Goal: Use online tool/utility: Utilize a website feature to perform a specific function

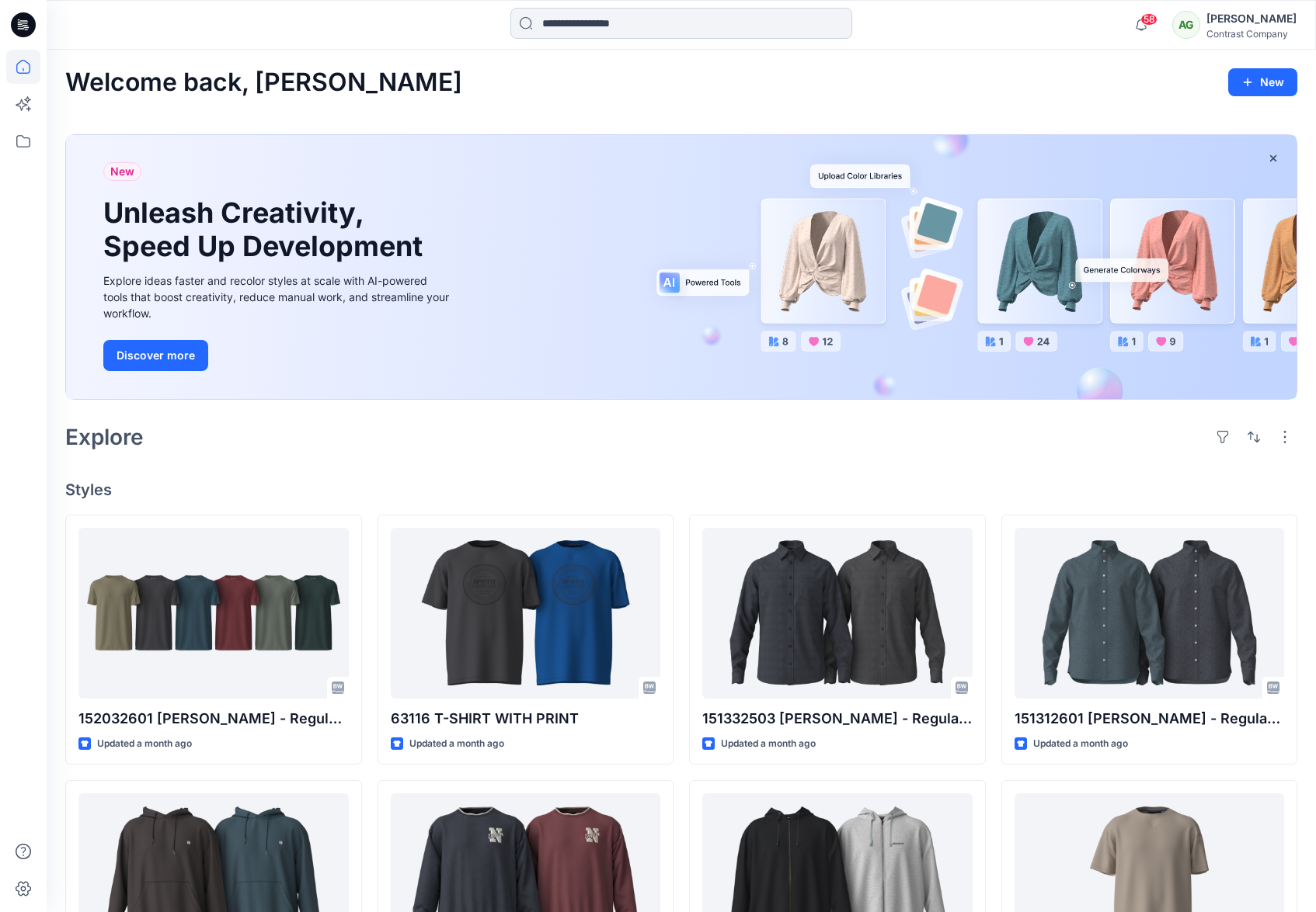
click at [584, 20] on input at bounding box center [681, 23] width 342 height 31
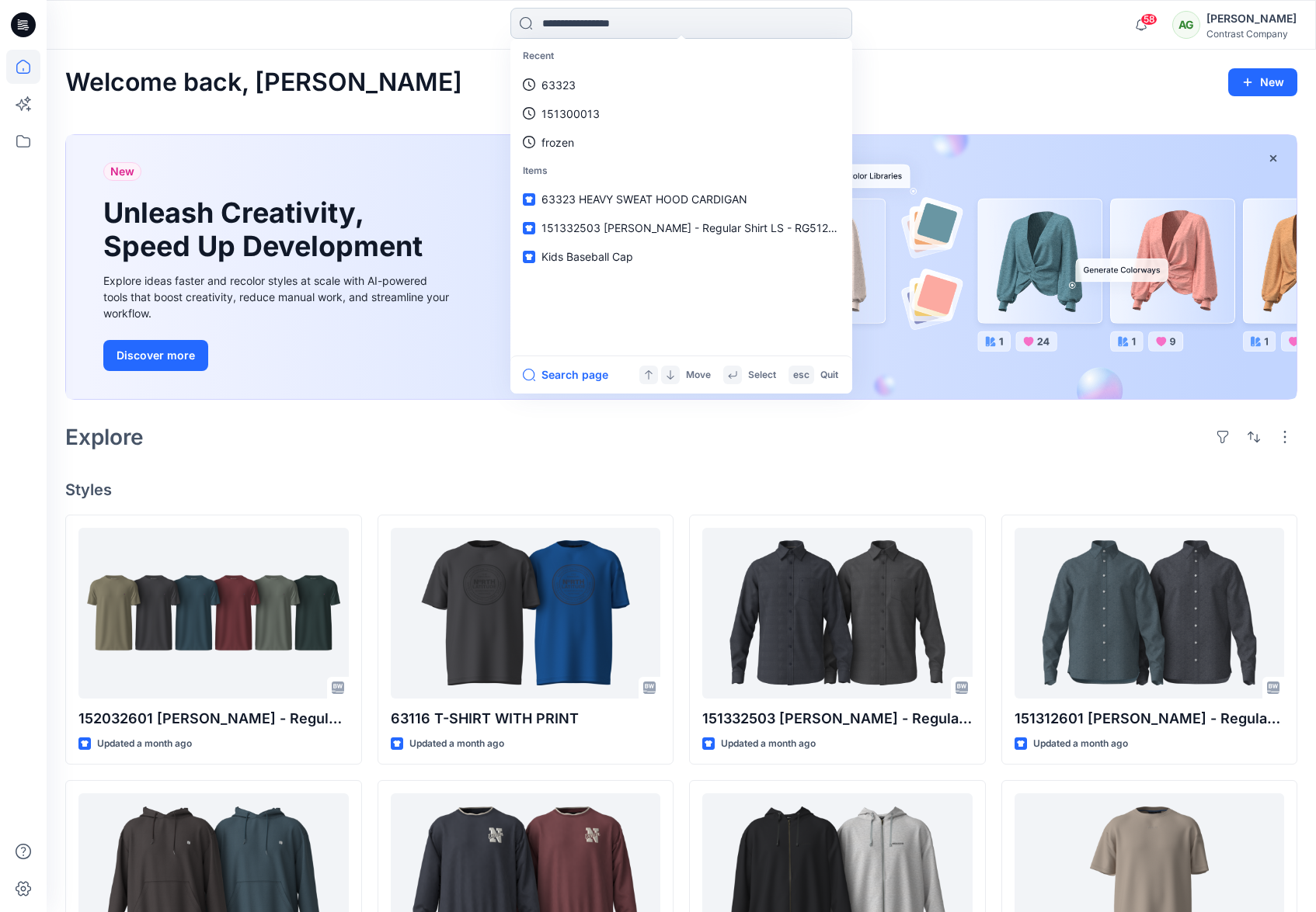
click at [578, 18] on input at bounding box center [681, 23] width 342 height 31
paste input "*****"
type input "*****"
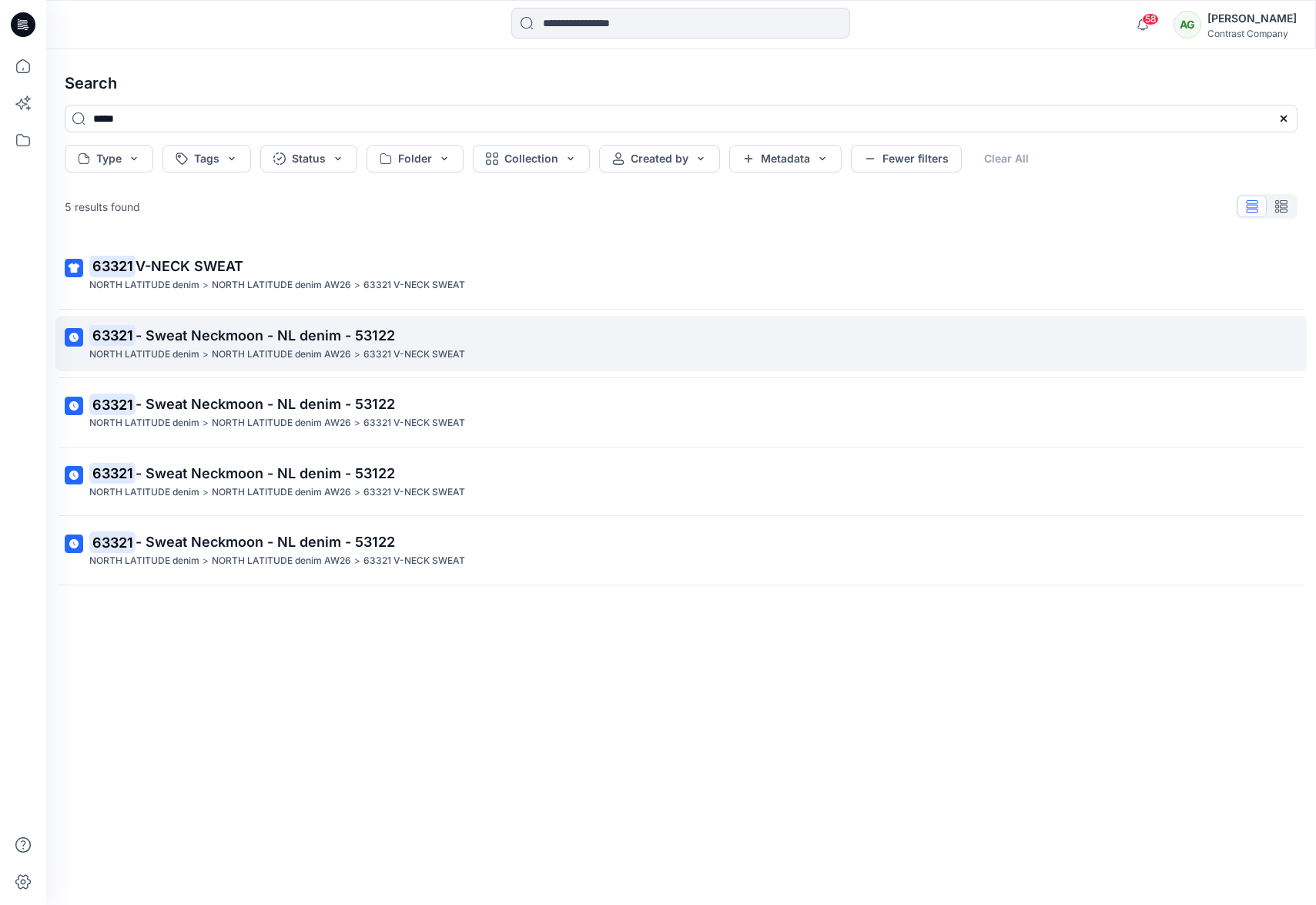
click at [314, 334] on span "- Sweat Neckmoon - NL denim - 53122" at bounding box center [265, 335] width 259 height 17
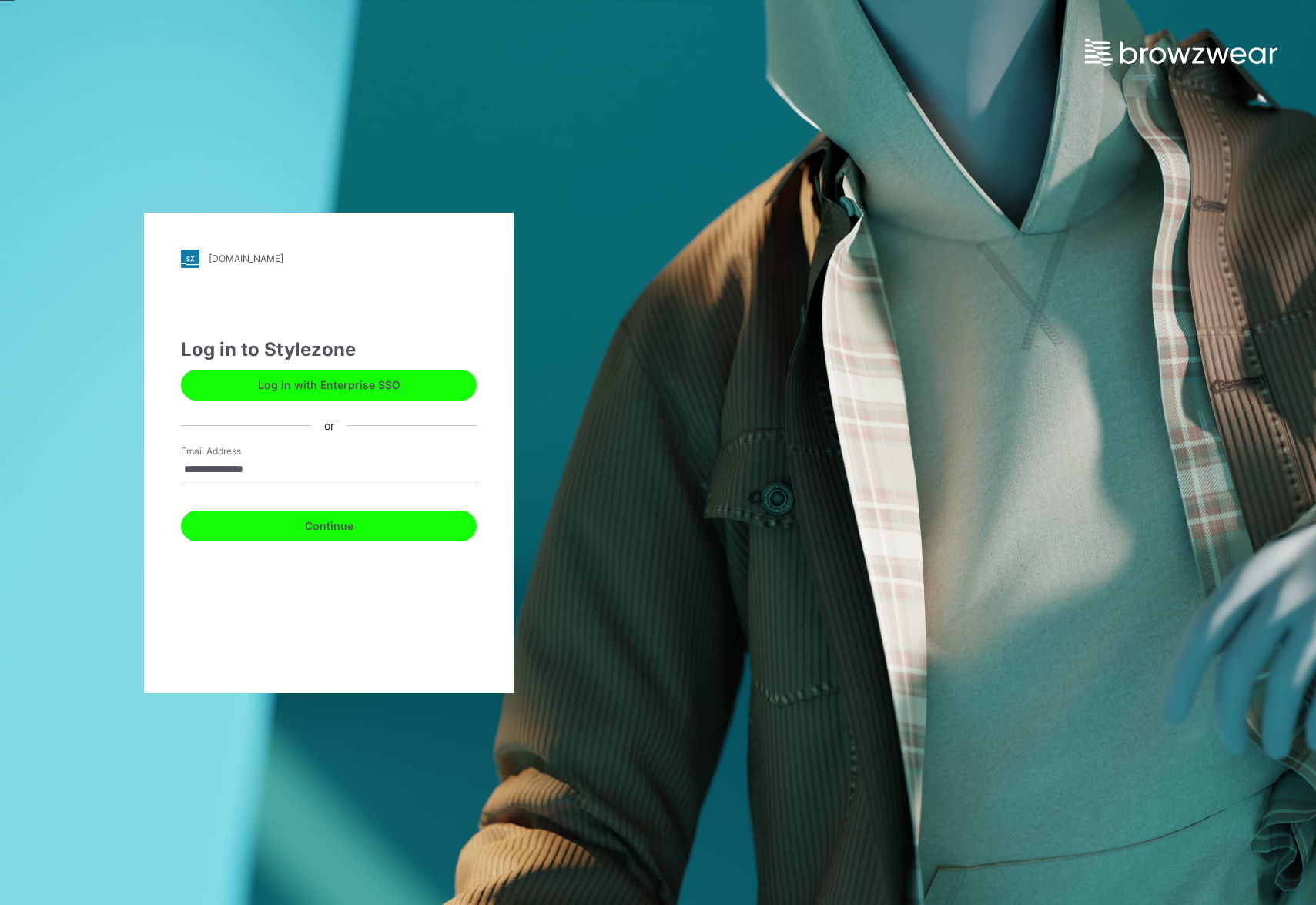
click at [340, 526] on button "Continue" at bounding box center [329, 526] width 296 height 31
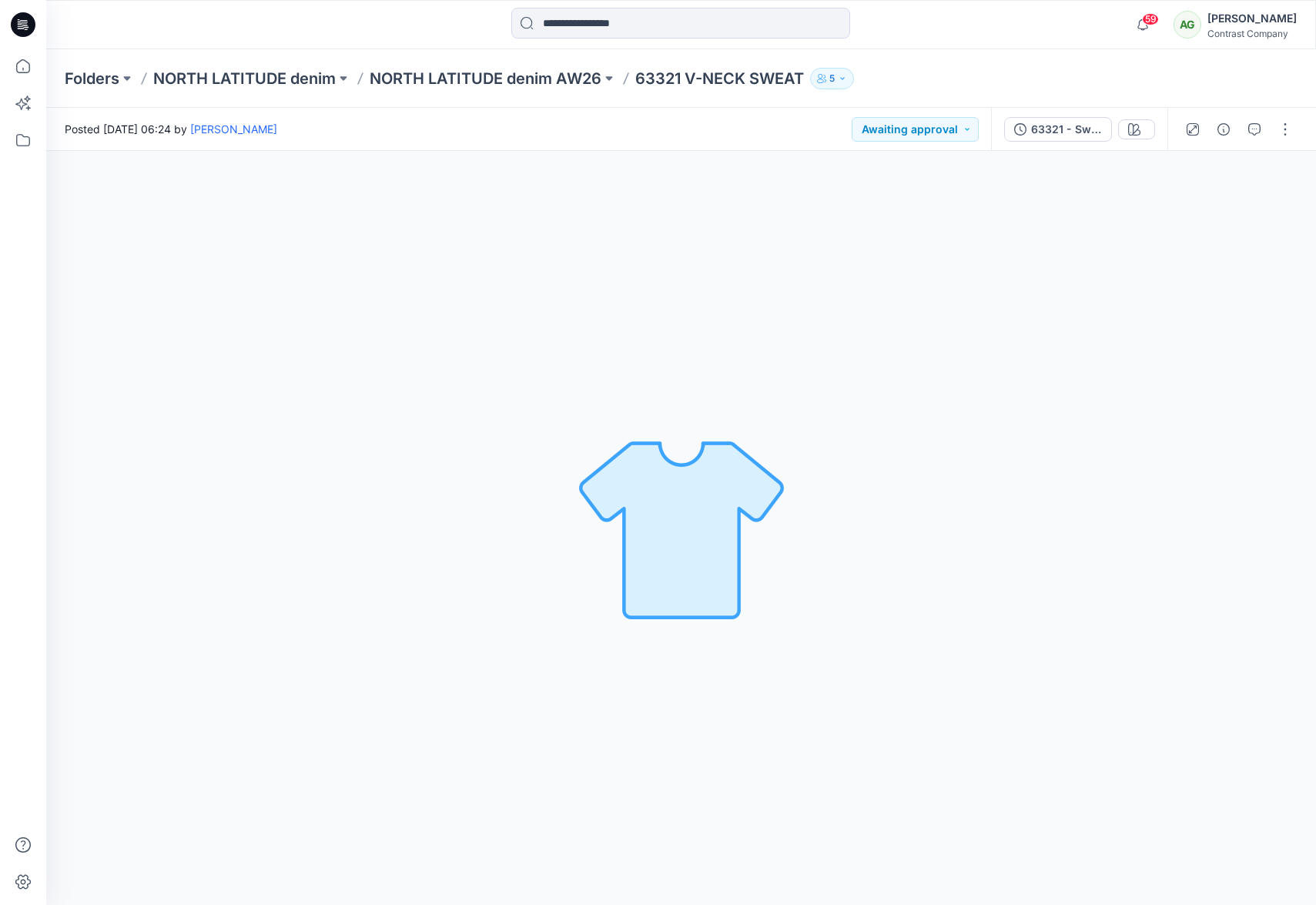
click at [520, 80] on p "NORTH LATITUDE denim AW26" at bounding box center [485, 78] width 232 height 21
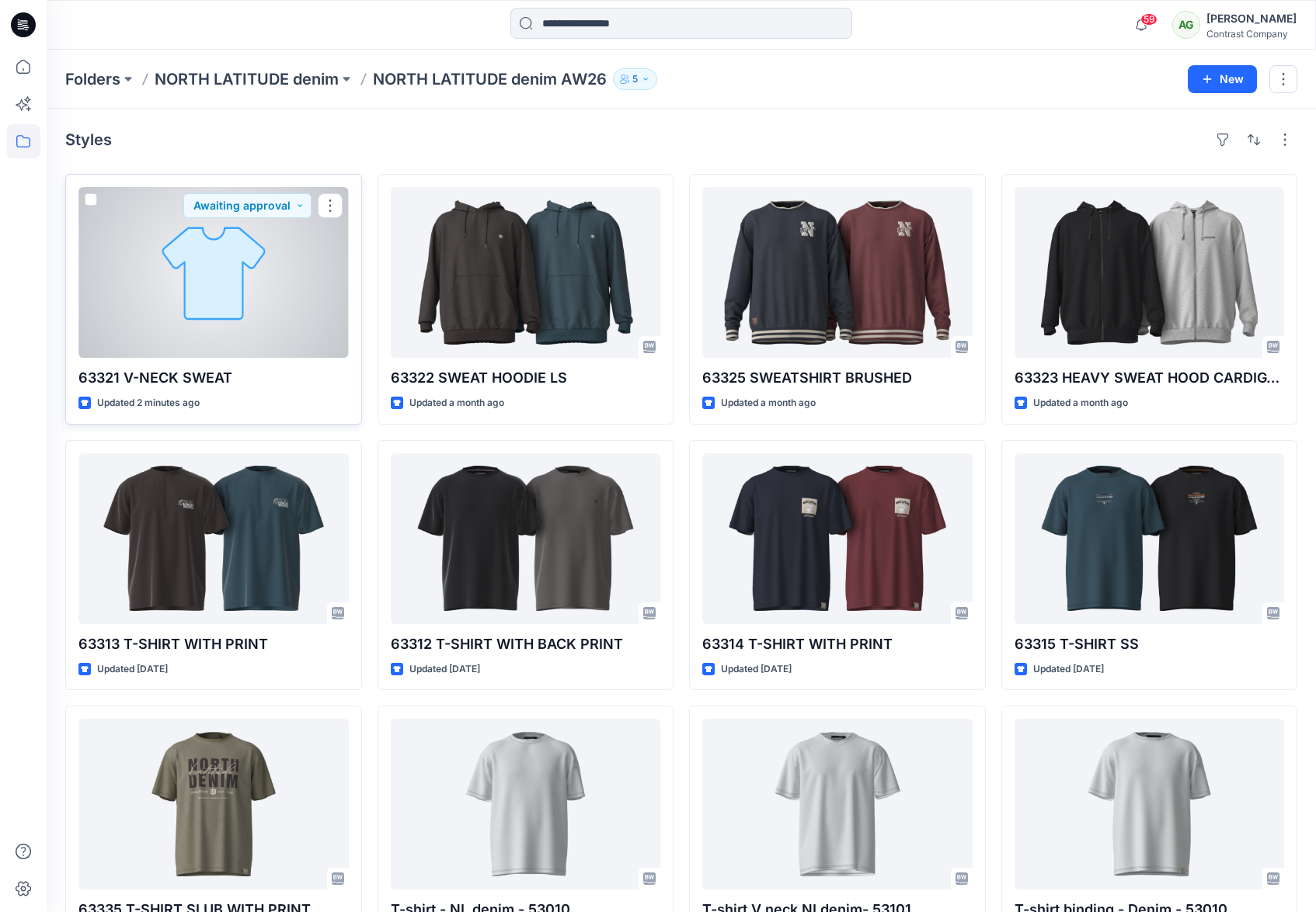
click at [240, 250] on div at bounding box center [213, 273] width 270 height 171
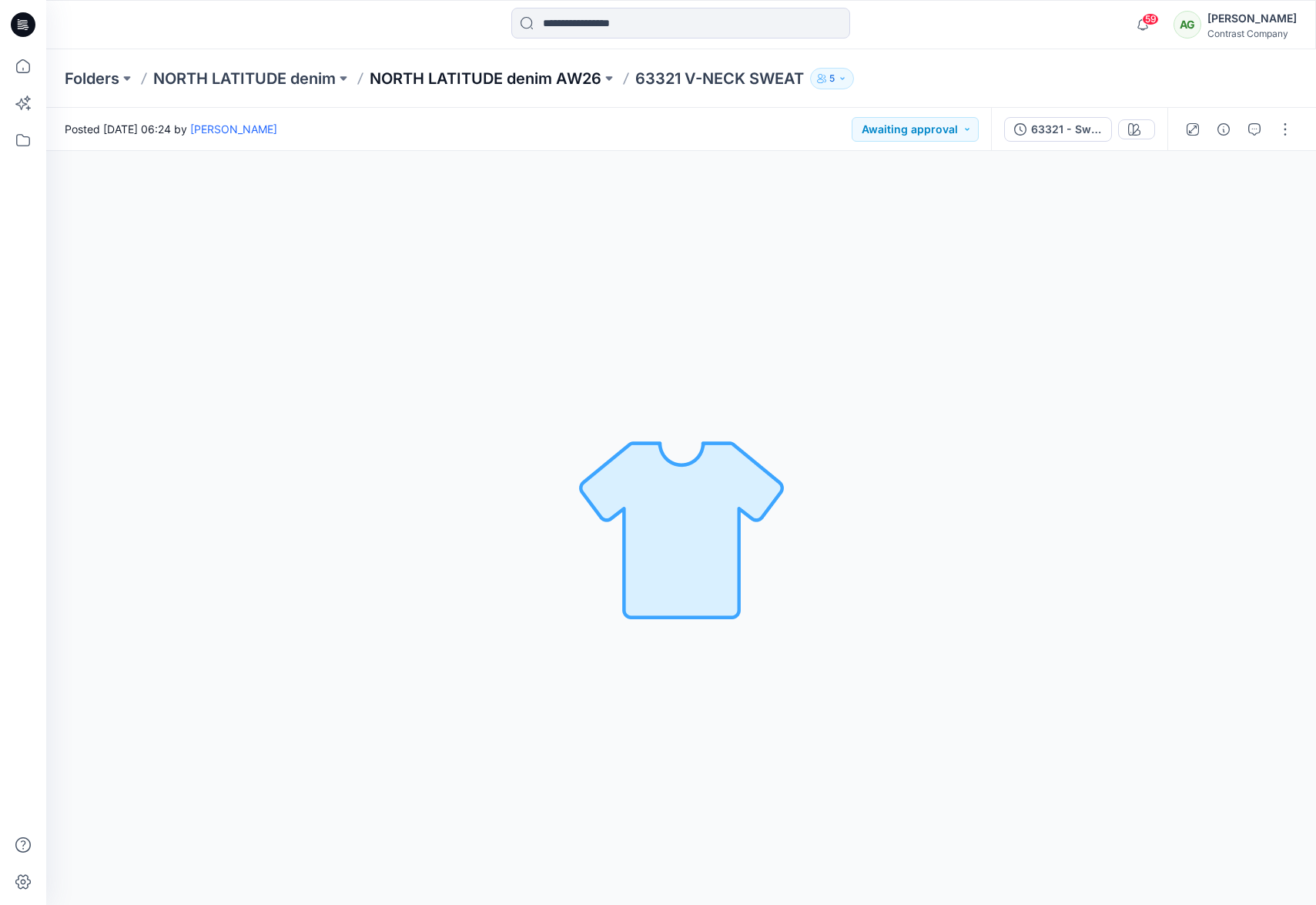
click at [476, 79] on p "NORTH LATITUDE denim AW26" at bounding box center [485, 78] width 232 height 21
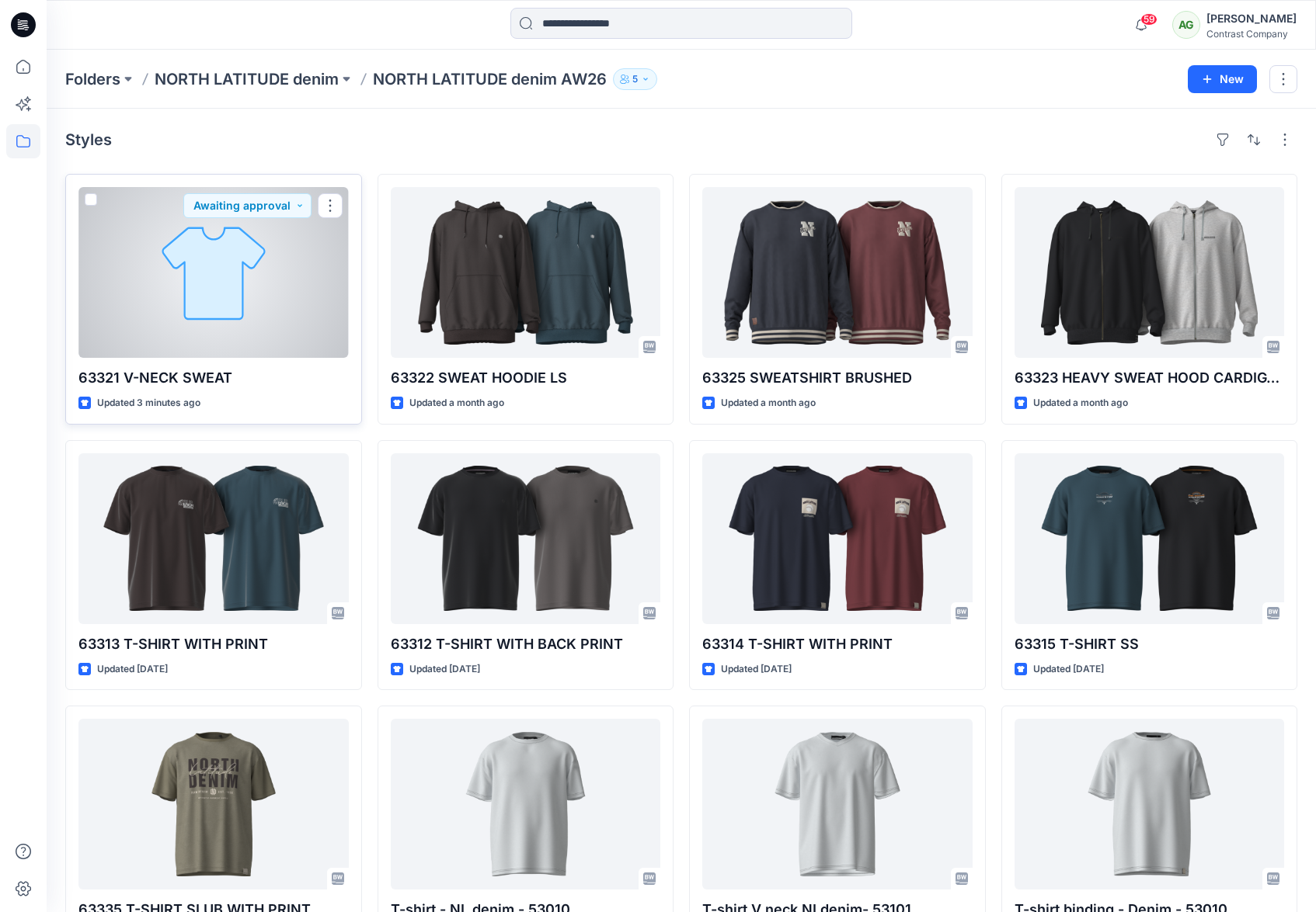
click at [247, 287] on div at bounding box center [213, 273] width 270 height 171
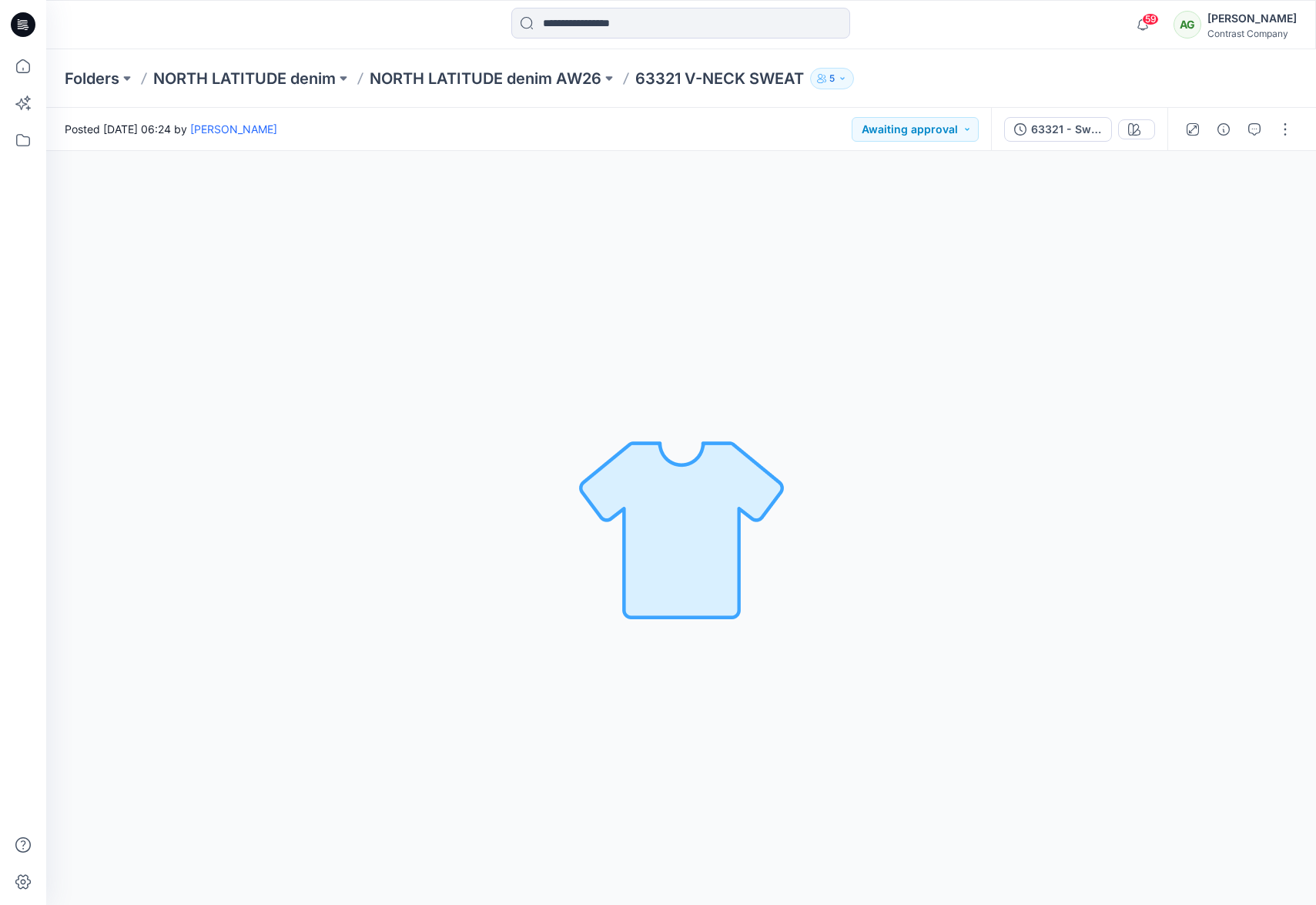
click at [715, 498] on img at bounding box center [682, 528] width 215 height 215
click at [733, 528] on img at bounding box center [682, 528] width 215 height 215
click at [658, 81] on p "63321 V-NECK SWEAT" at bounding box center [719, 78] width 169 height 21
click at [665, 82] on p "63321 V-NECK SWEAT" at bounding box center [719, 78] width 169 height 21
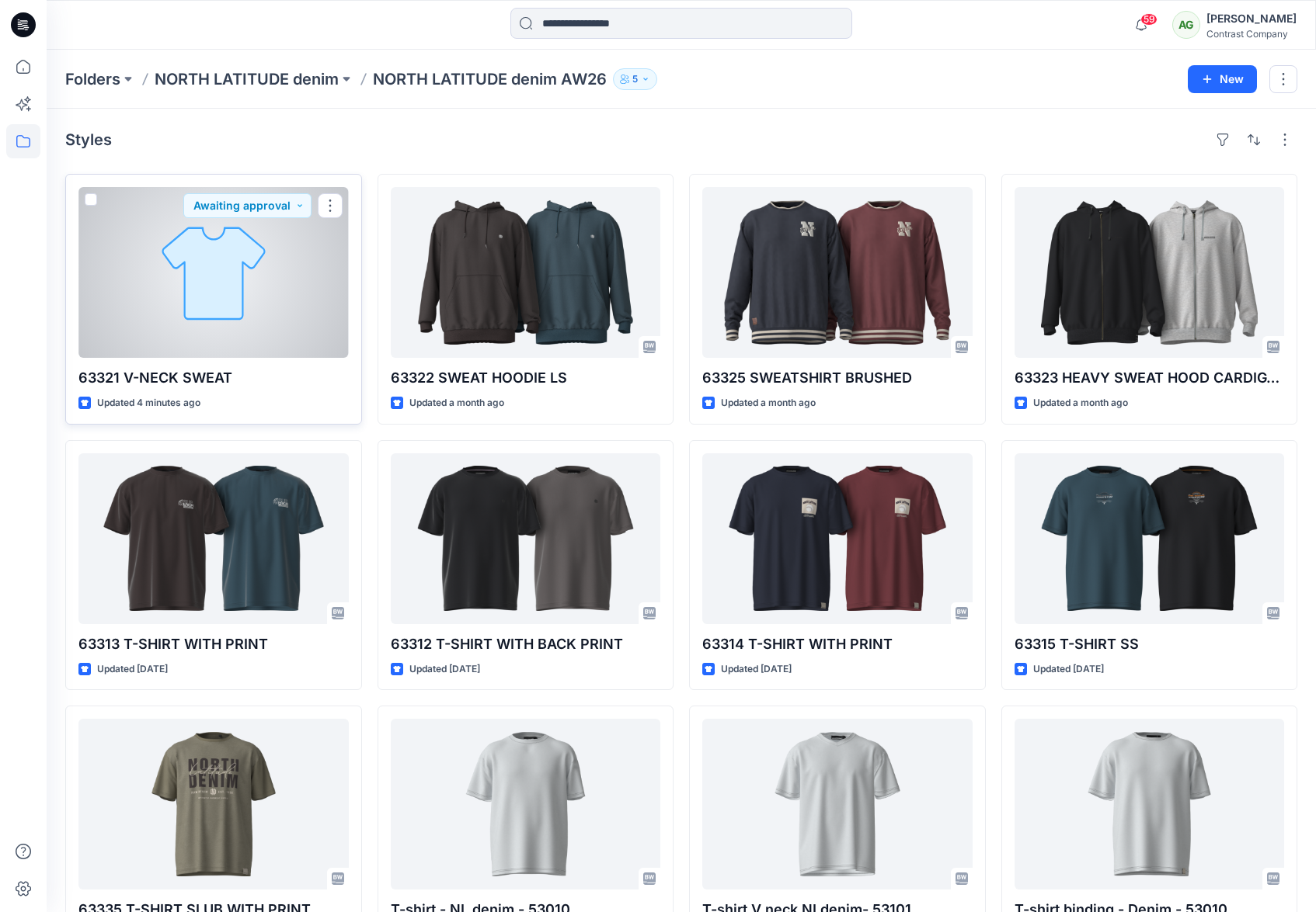
click at [231, 297] on div at bounding box center [213, 273] width 270 height 171
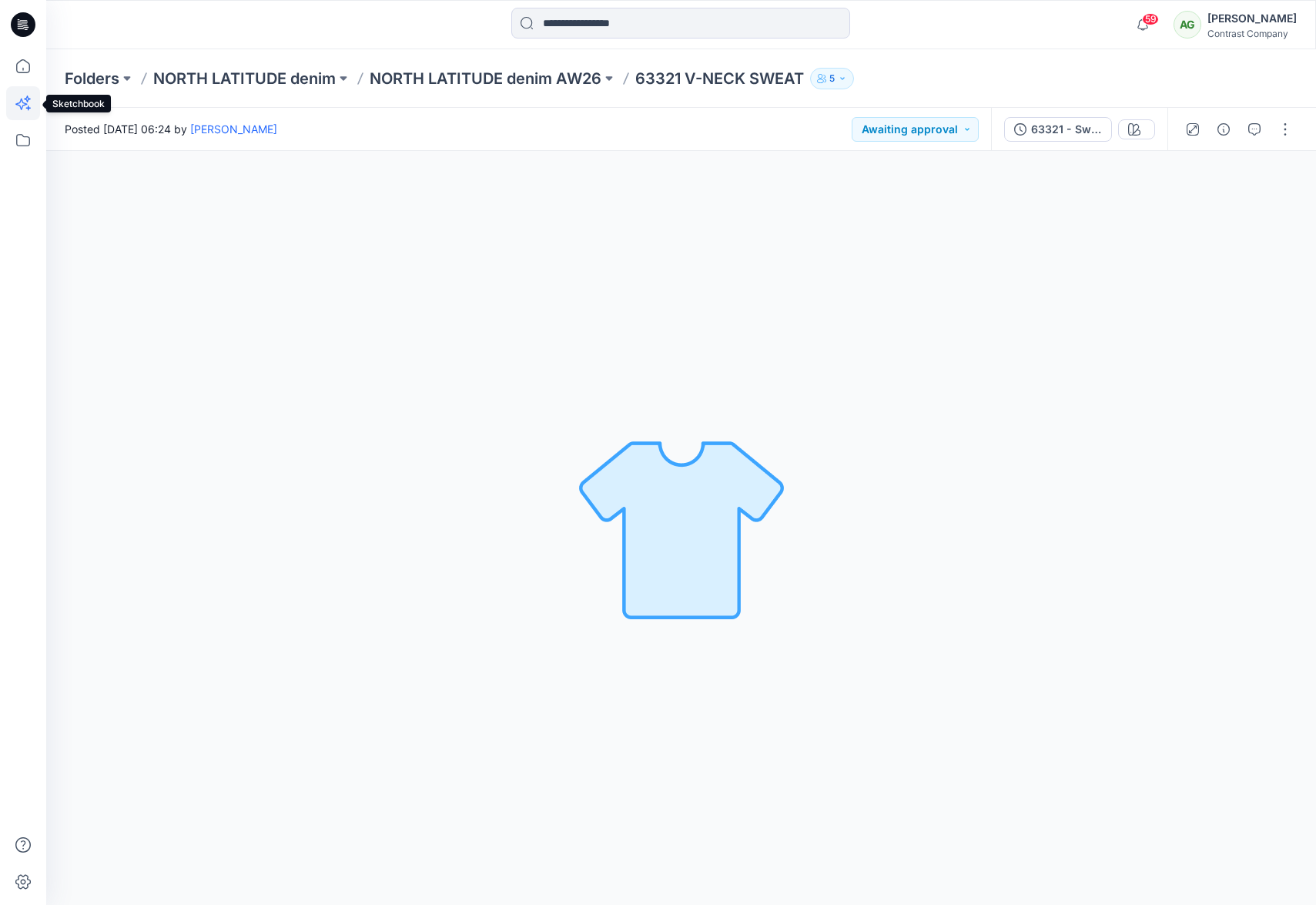
click at [21, 105] on icon at bounding box center [23, 103] width 34 height 34
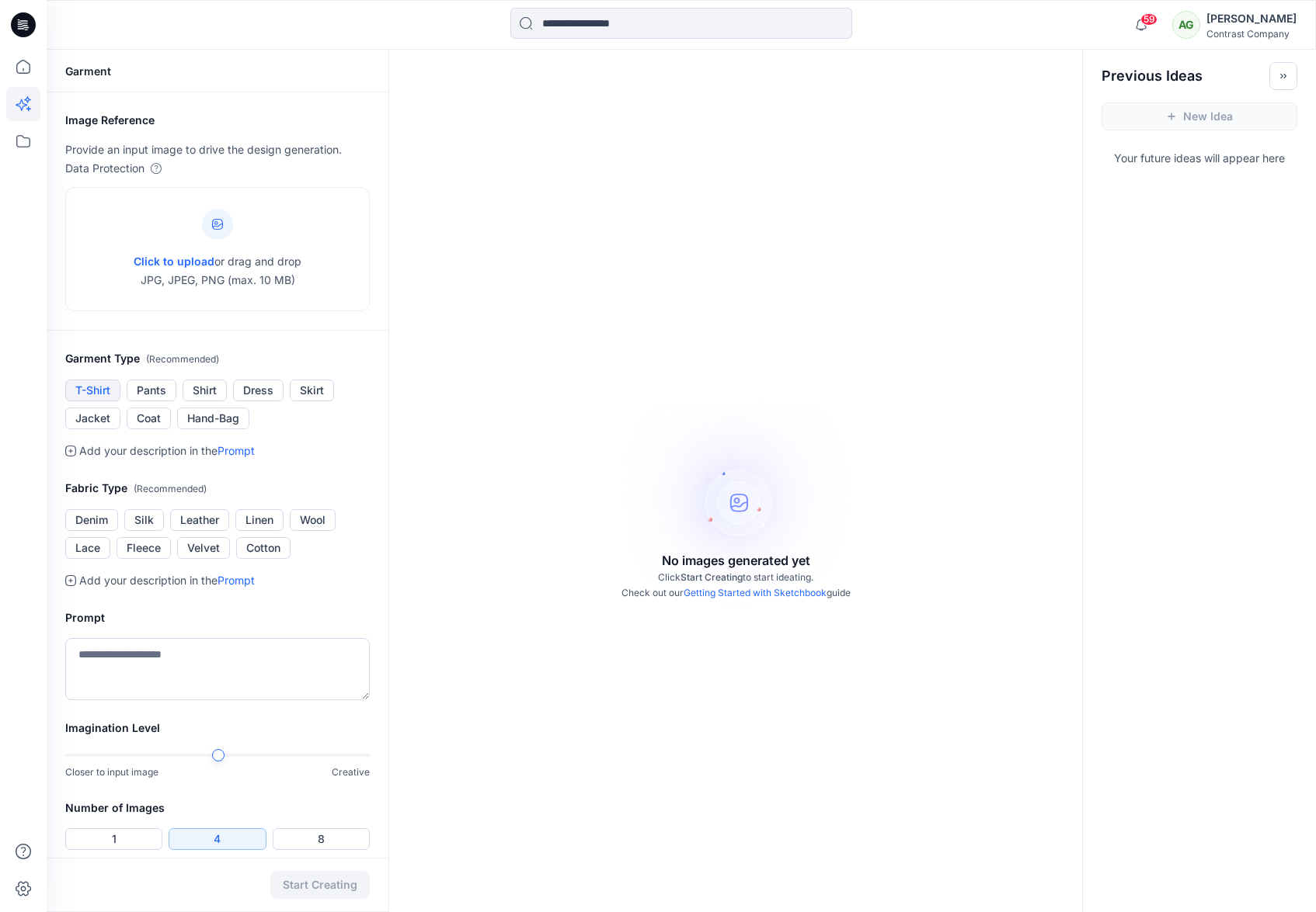
click at [100, 391] on button "T-Shirt" at bounding box center [93, 390] width 55 height 21
click at [751, 523] on div "No images generated yet Click Start Creating to start ideating. Check out our G…" at bounding box center [736, 506] width 693 height 912
click at [98, 401] on button "T-Shirt" at bounding box center [93, 390] width 55 height 21
click at [94, 401] on button "T-Shirt" at bounding box center [93, 390] width 55 height 21
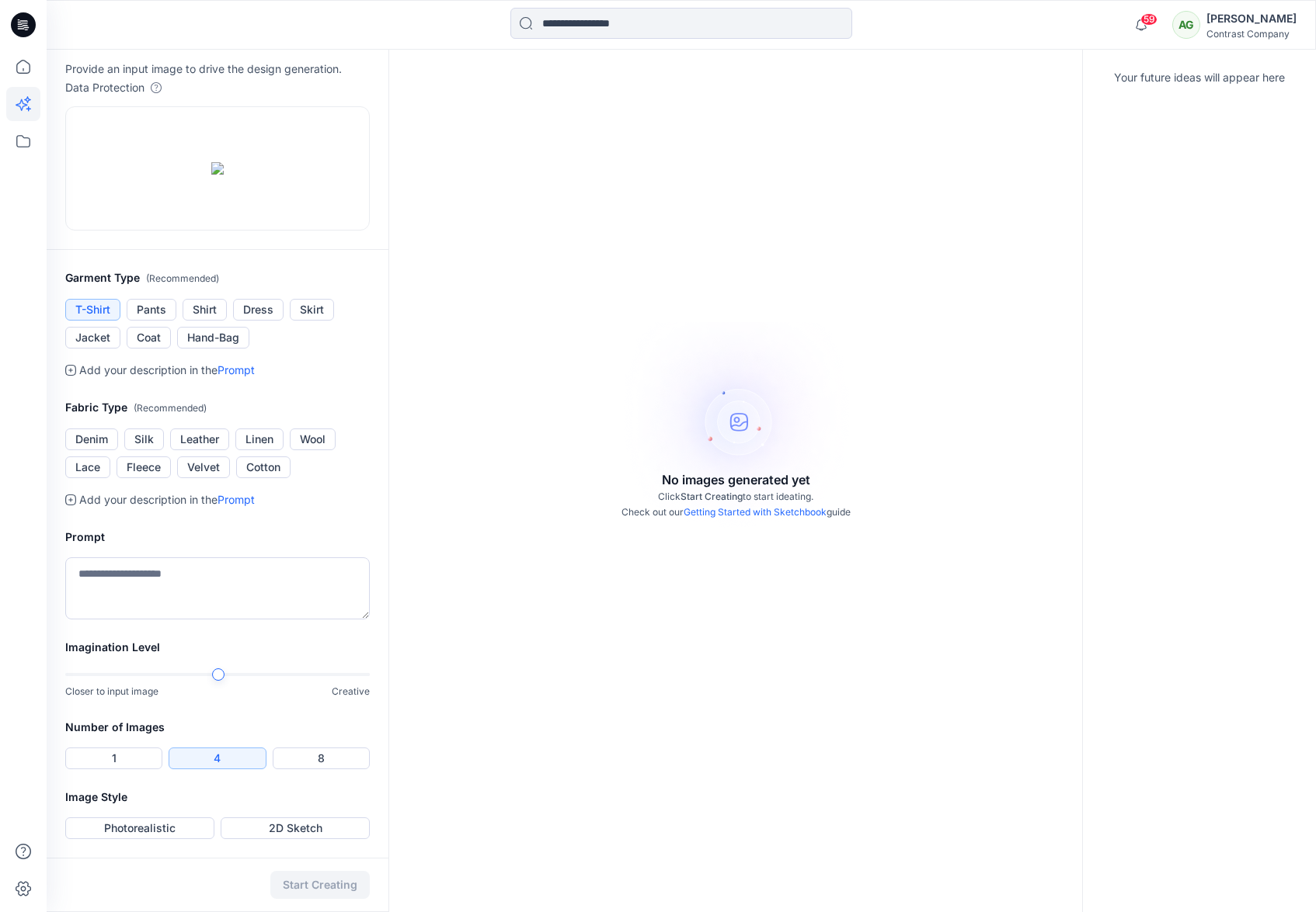
scroll to position [281, 0]
click at [189, 570] on textarea at bounding box center [217, 588] width 304 height 62
type textarea "**********"
click at [331, 885] on div "Start Creating" at bounding box center [217, 885] width 342 height 55
click at [182, 826] on button "Photorealistic" at bounding box center [140, 828] width 149 height 21
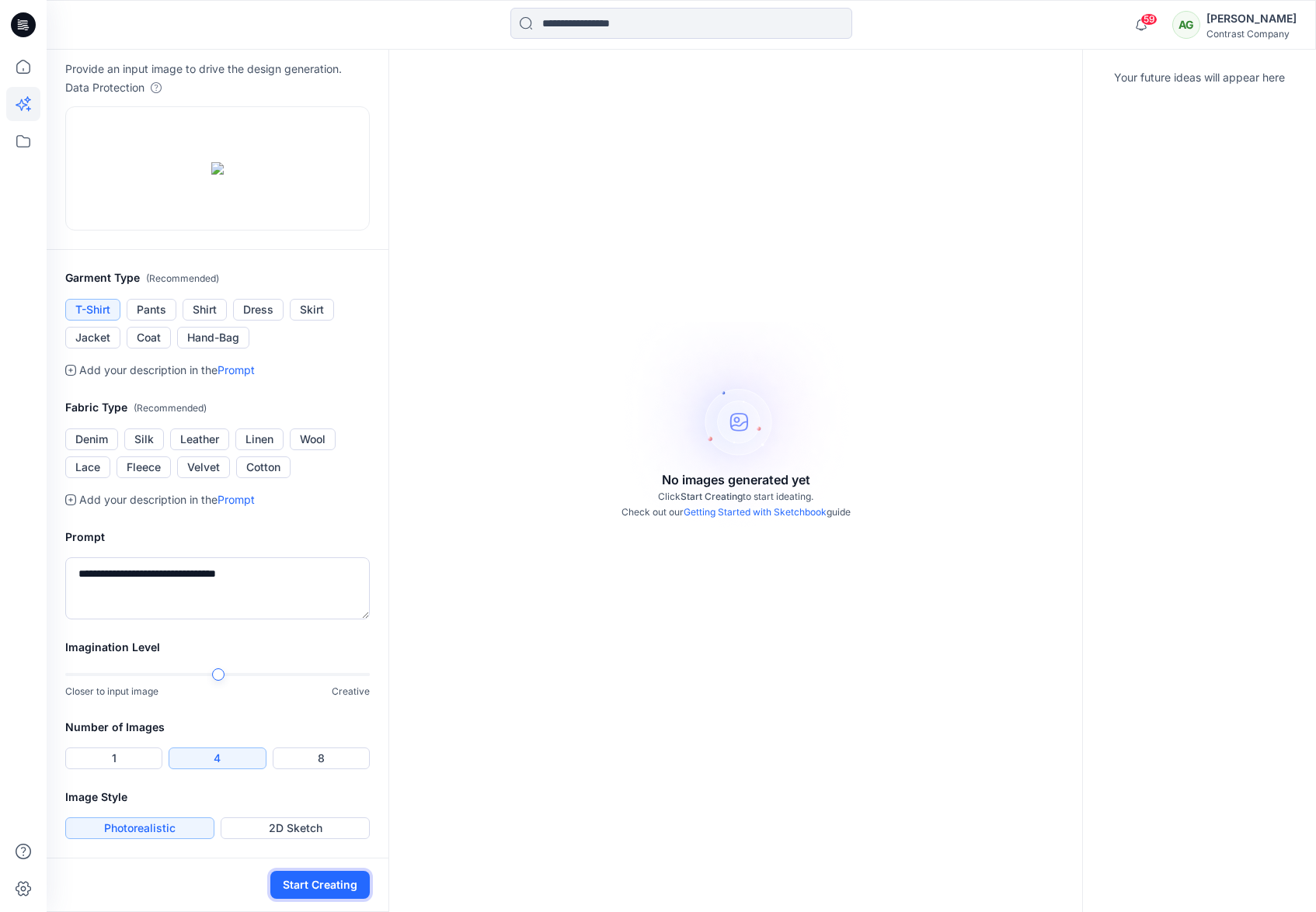
click at [310, 880] on button "Start Creating" at bounding box center [319, 884] width 99 height 28
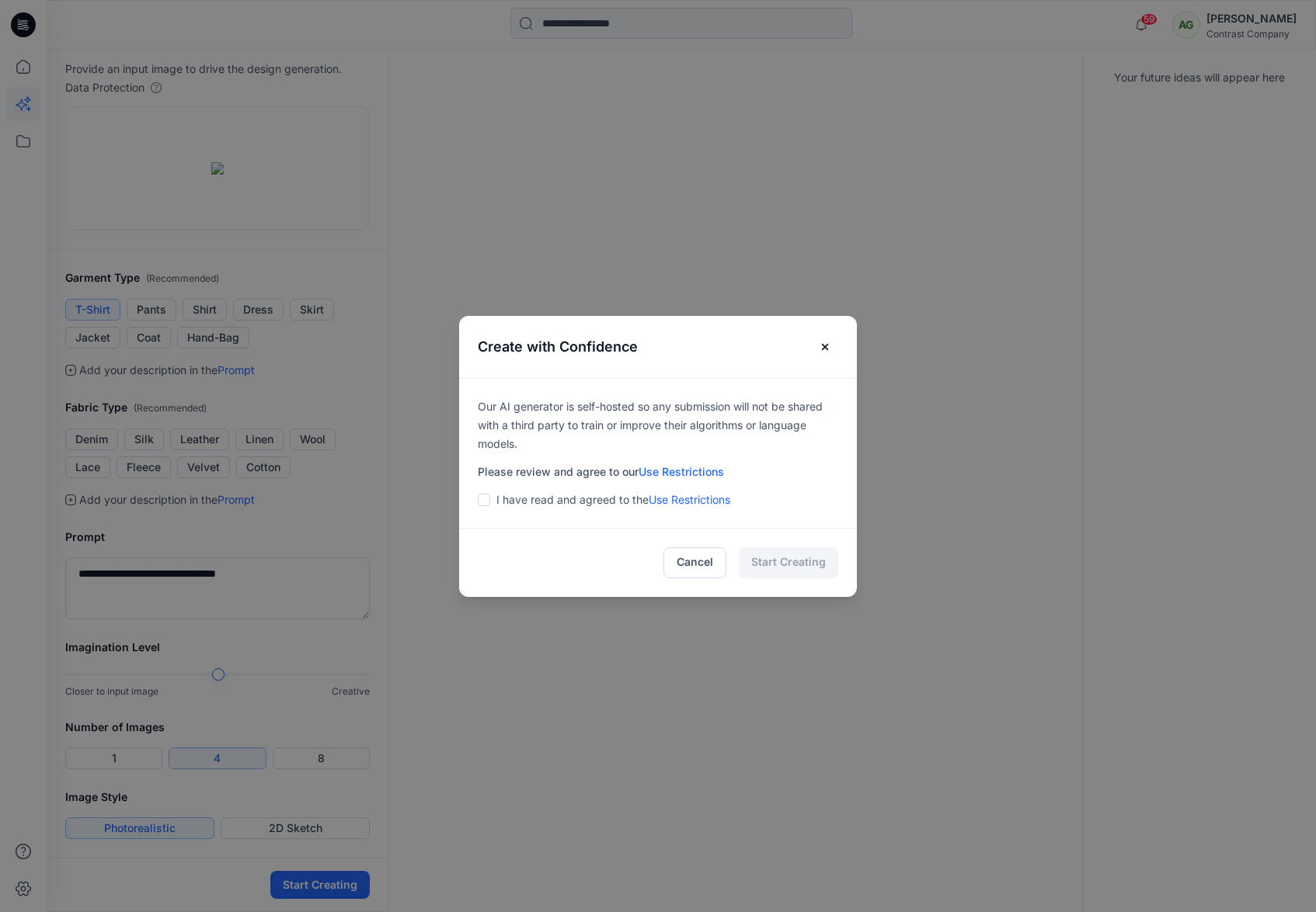
click at [484, 498] on span at bounding box center [484, 500] width 13 height 13
click at [793, 562] on button "Start Creating" at bounding box center [788, 563] width 99 height 31
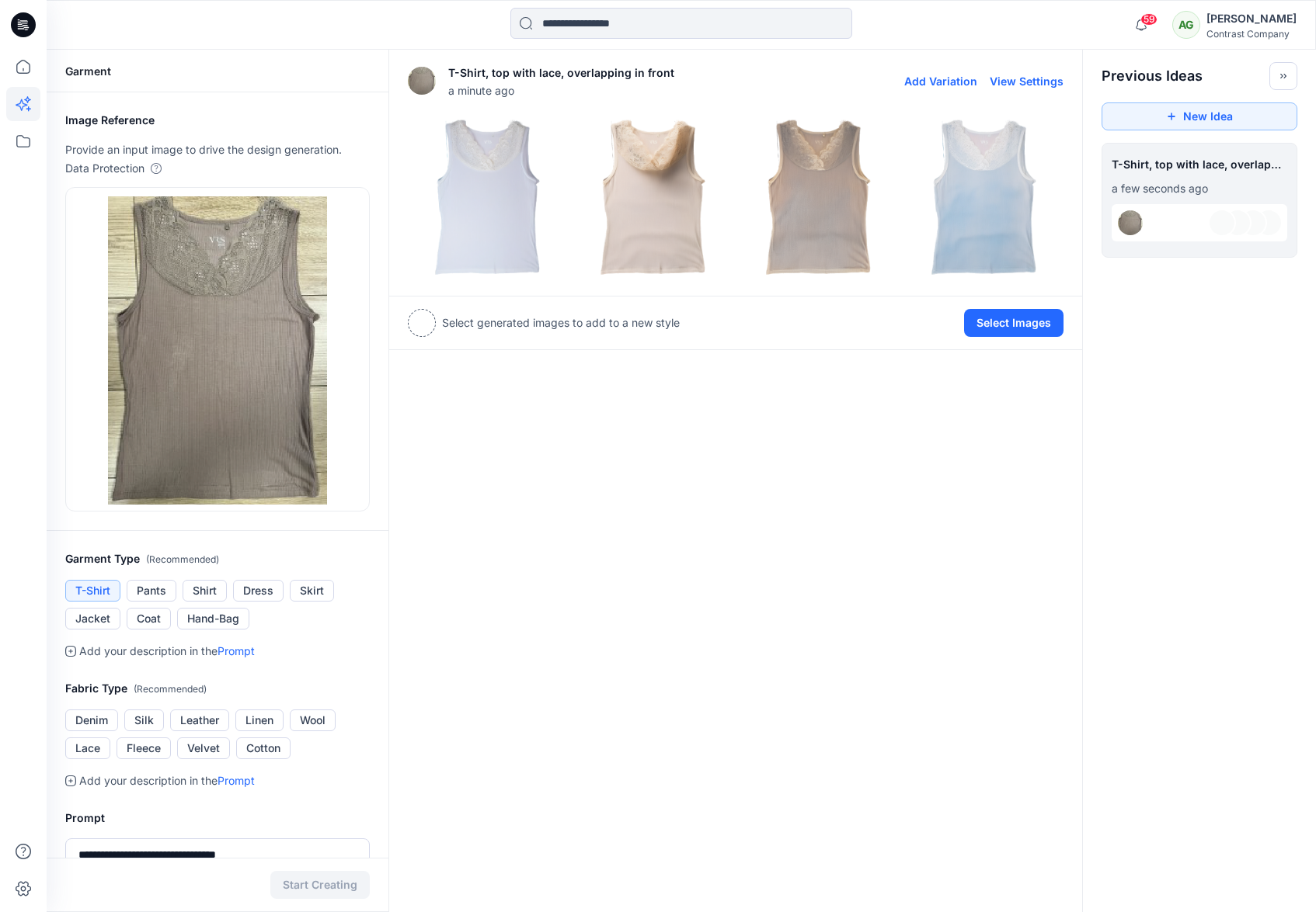
click at [511, 195] on img at bounding box center [487, 197] width 158 height 158
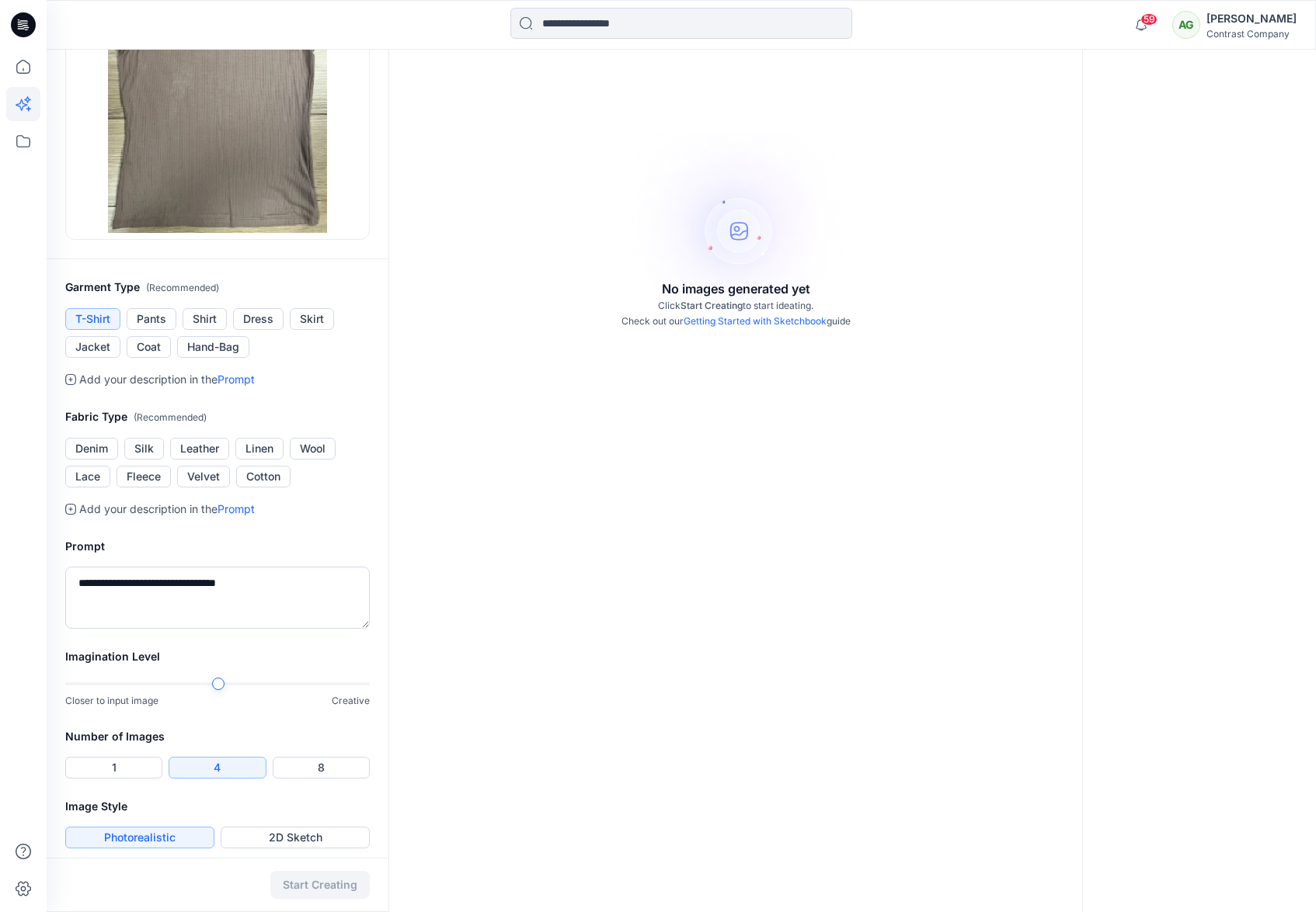
scroll to position [281, 0]
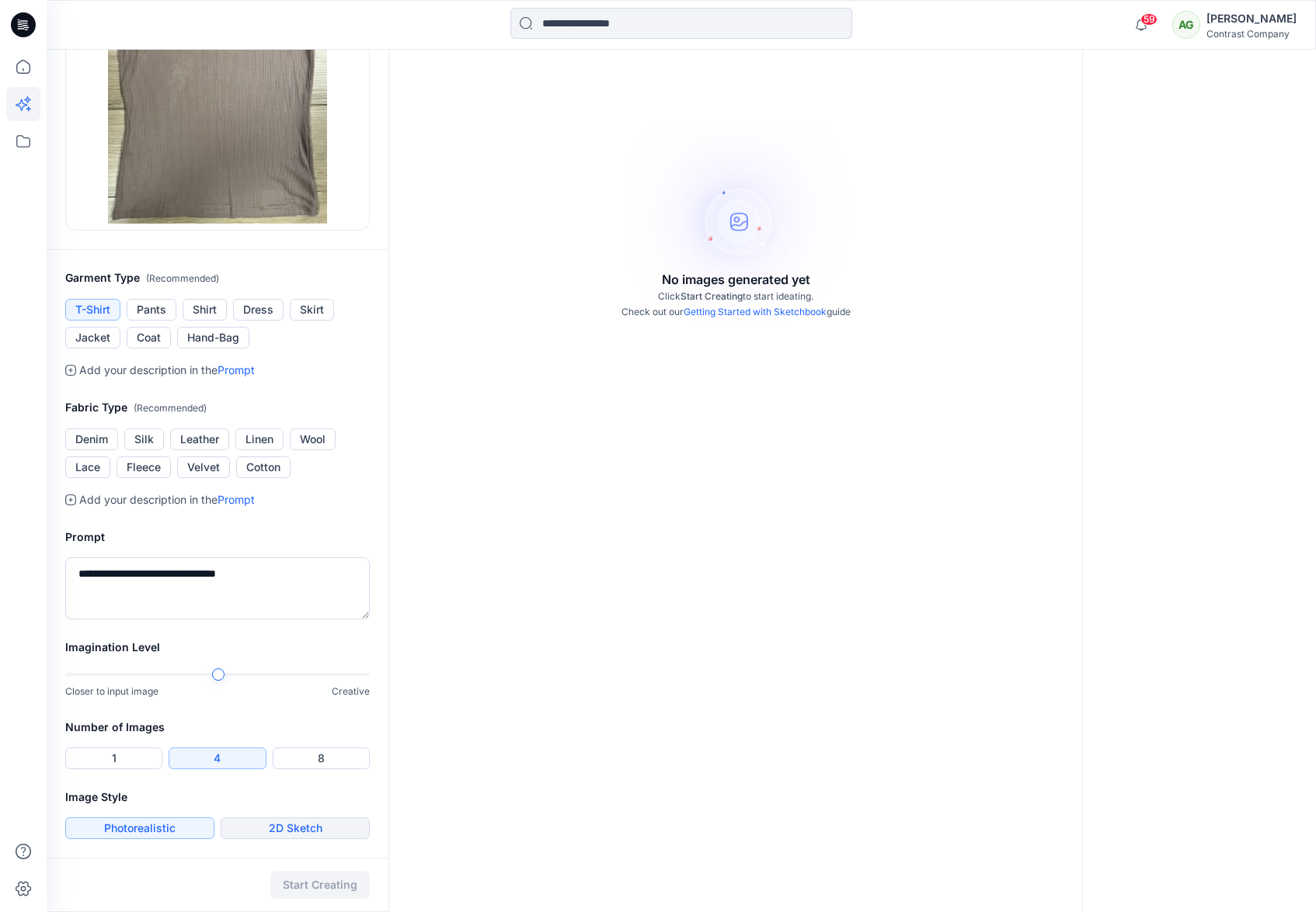
click at [277, 825] on button "2D Sketch" at bounding box center [295, 828] width 149 height 21
click at [309, 884] on button "Start Creating" at bounding box center [319, 884] width 99 height 28
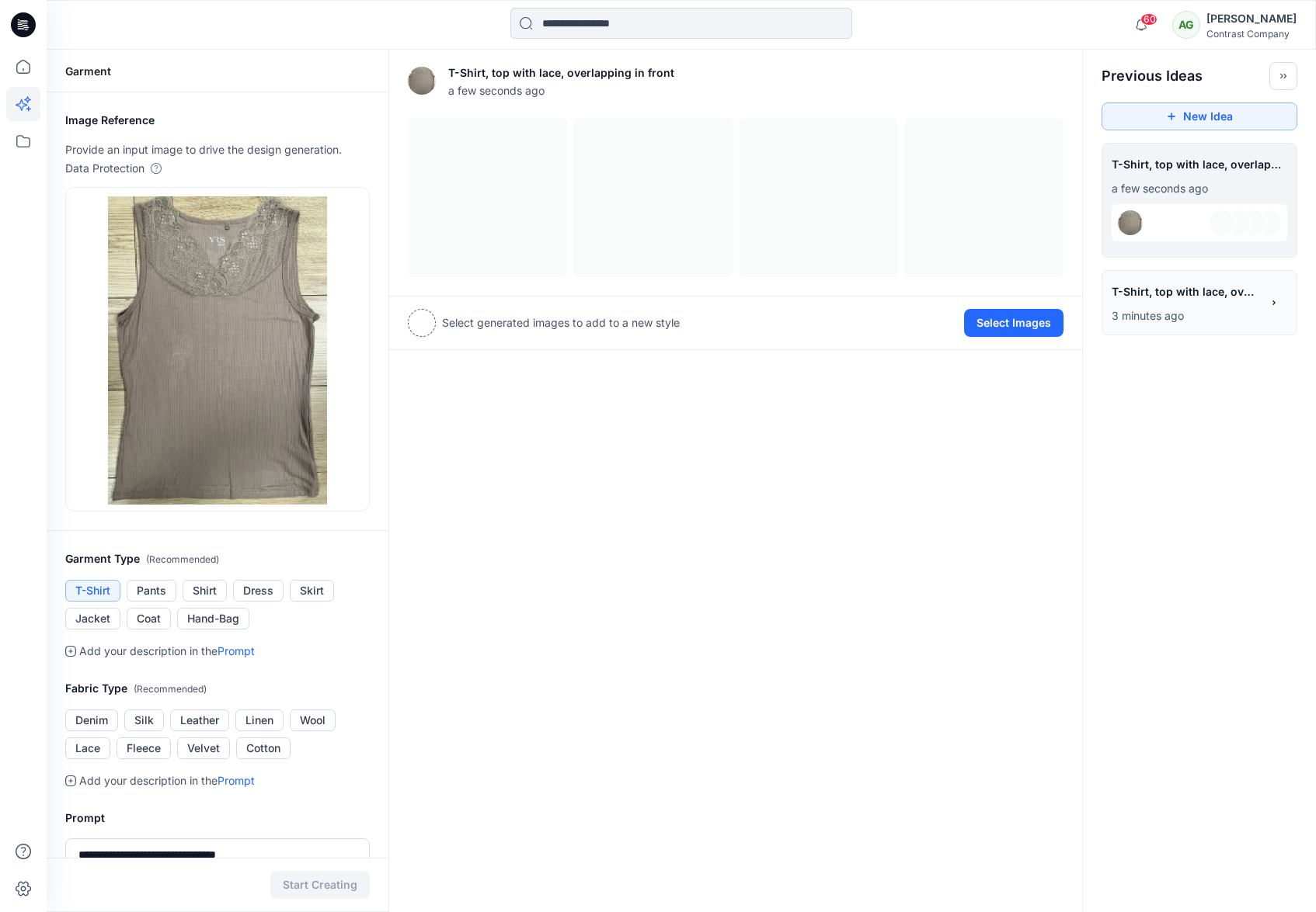
click at [553, 375] on div "T-Shirt, top with lace, overlapping in front a few seconds ago View Settings Se…" at bounding box center [736, 621] width 694 height 1143
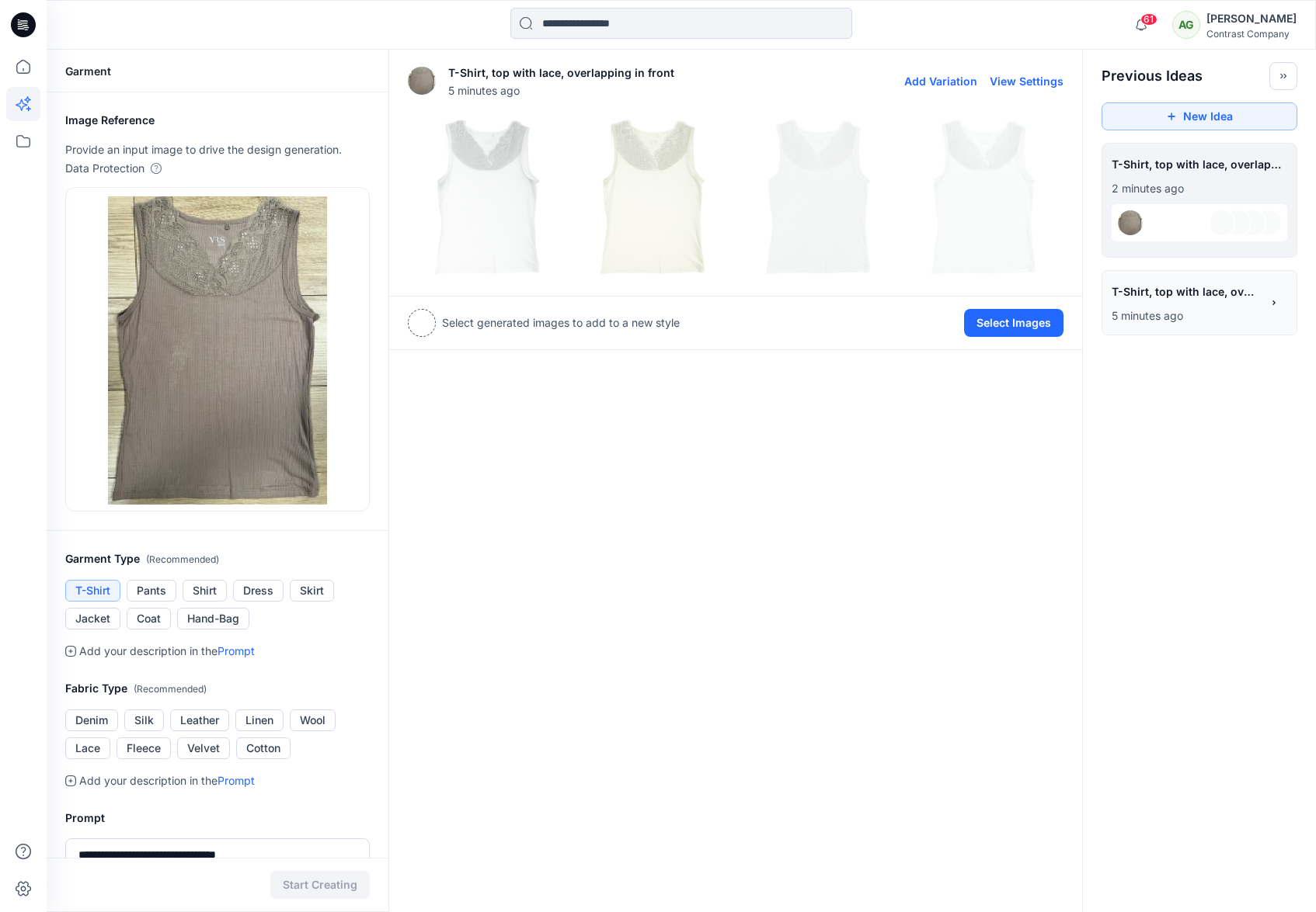
click at [495, 165] on img at bounding box center [487, 197] width 158 height 158
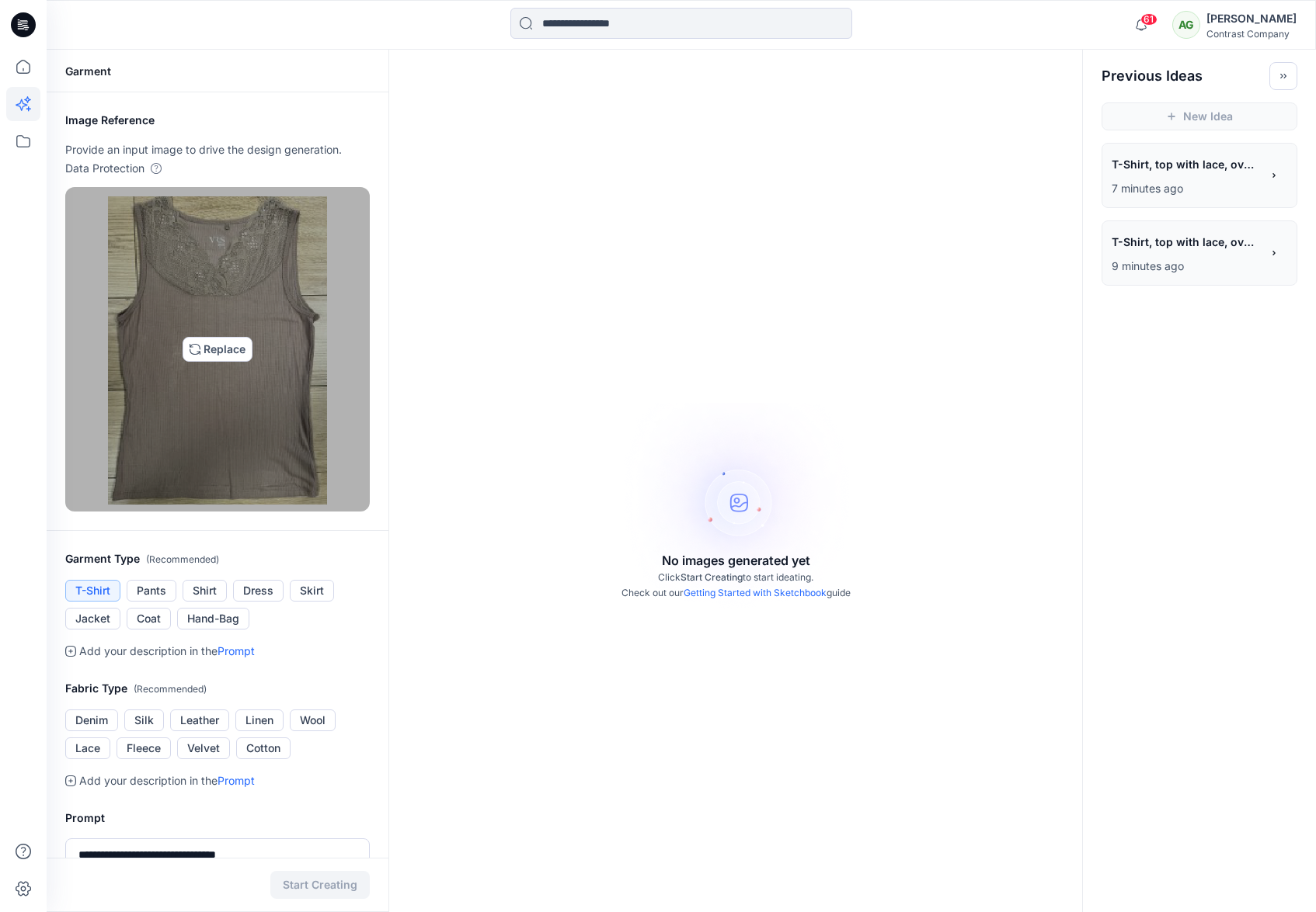
click at [232, 354] on img at bounding box center [216, 349] width 218 height 311
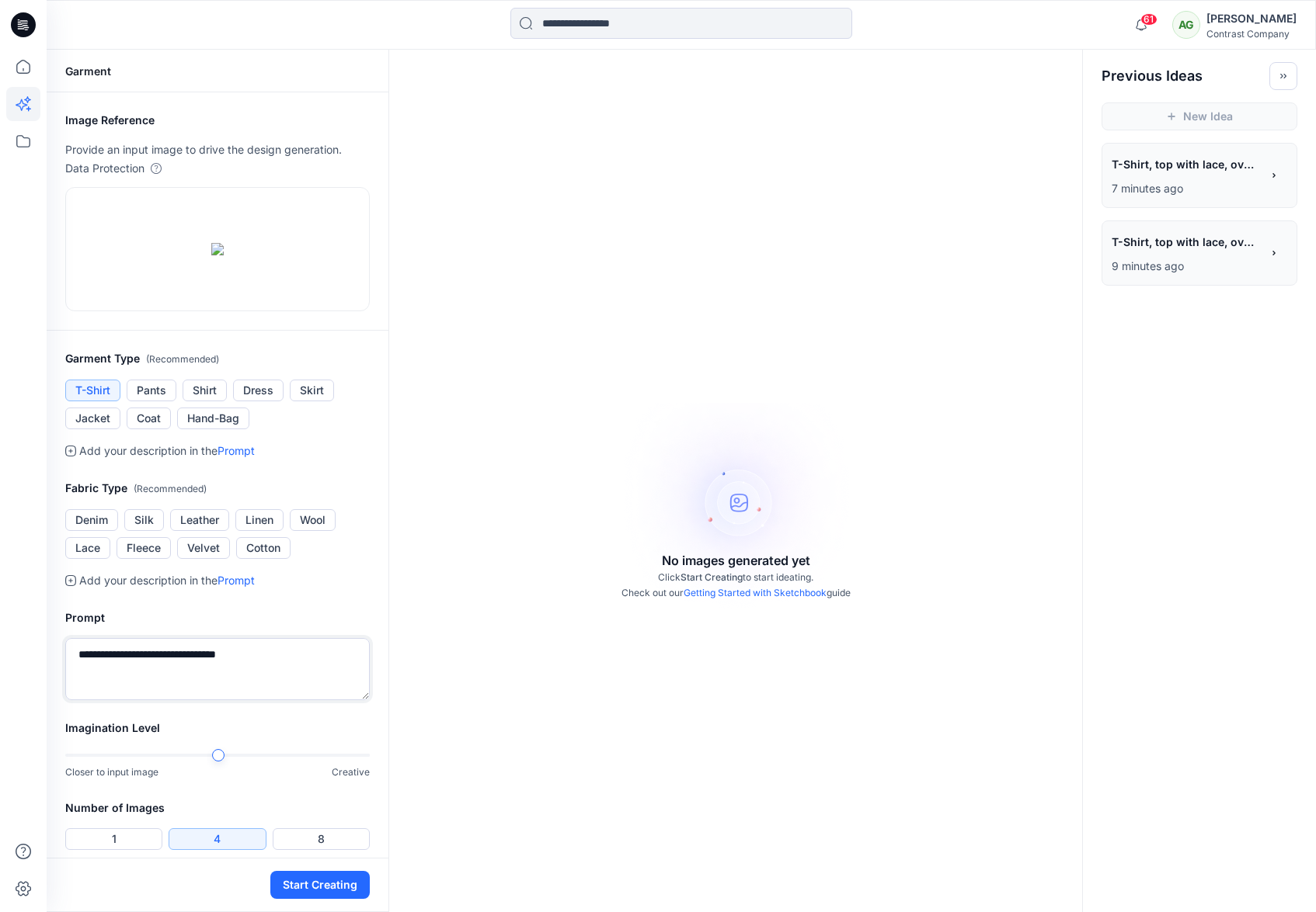
drag, startPoint x: 272, startPoint y: 853, endPoint x: 57, endPoint y: 845, distance: 215.1
click at [59, 719] on div "**********" at bounding box center [217, 654] width 342 height 129
type textarea "**********"
click at [337, 873] on button "Start Creating" at bounding box center [319, 884] width 99 height 28
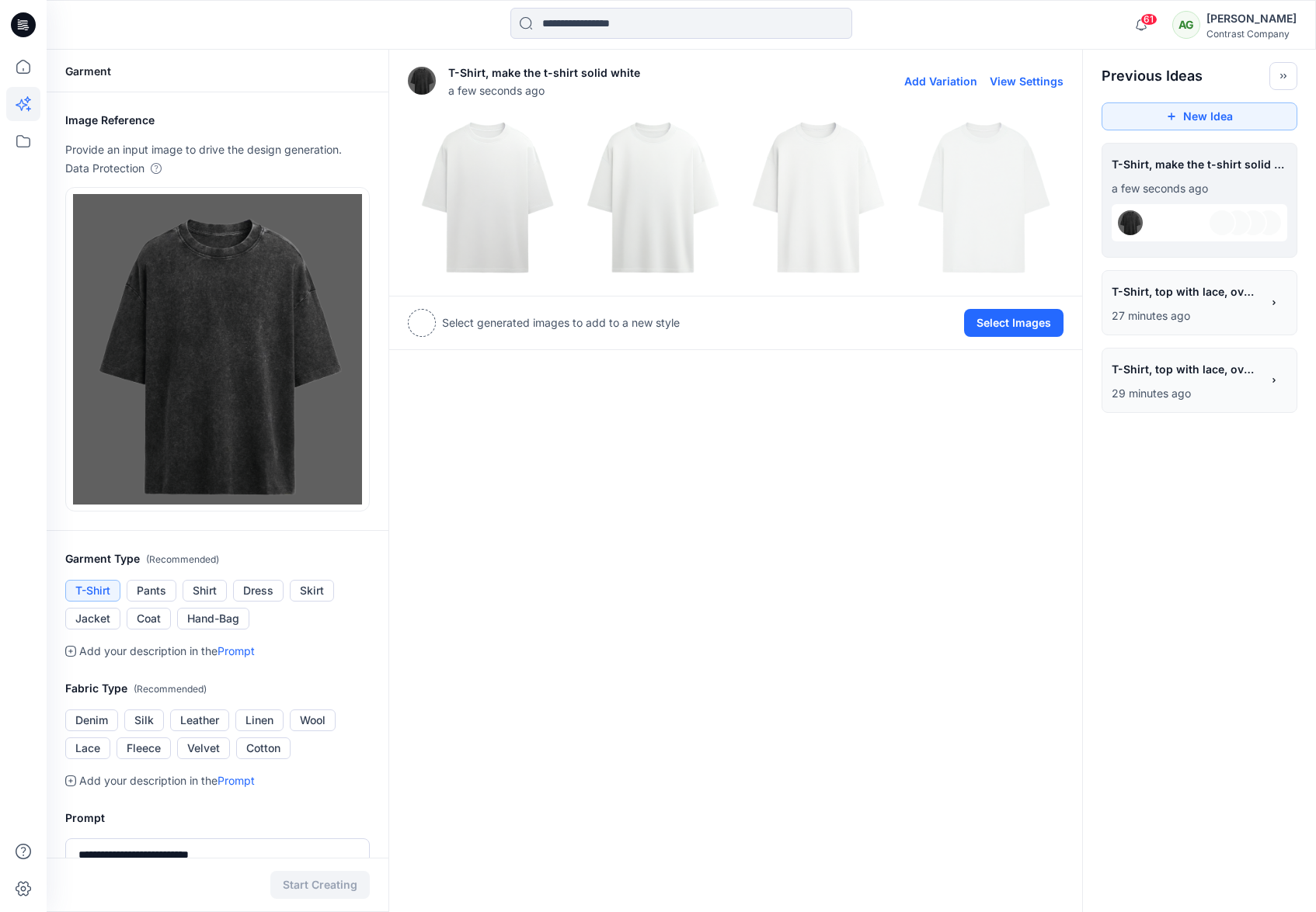
click at [656, 198] on img at bounding box center [652, 197] width 158 height 158
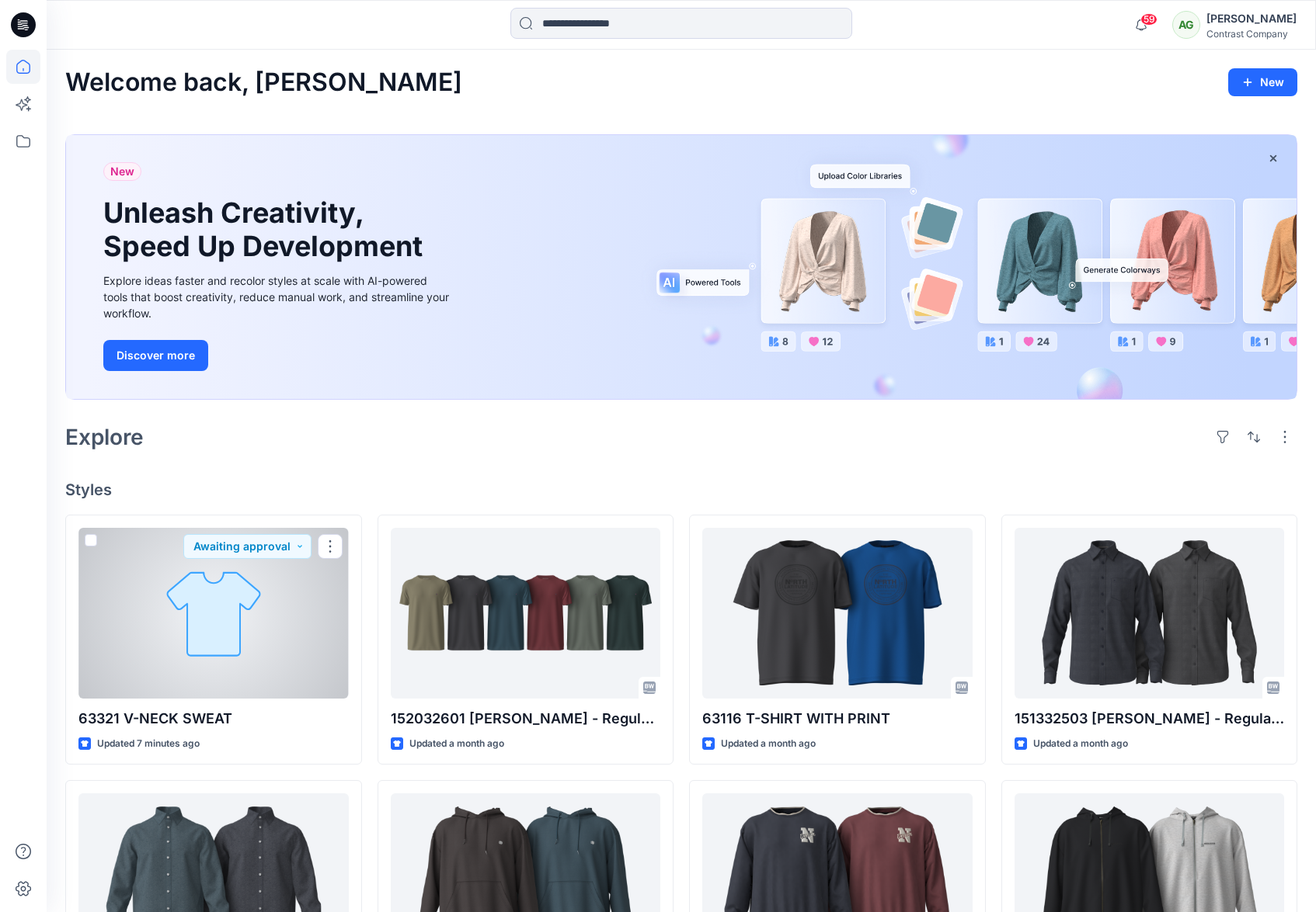
click at [208, 643] on div at bounding box center [213, 613] width 270 height 171
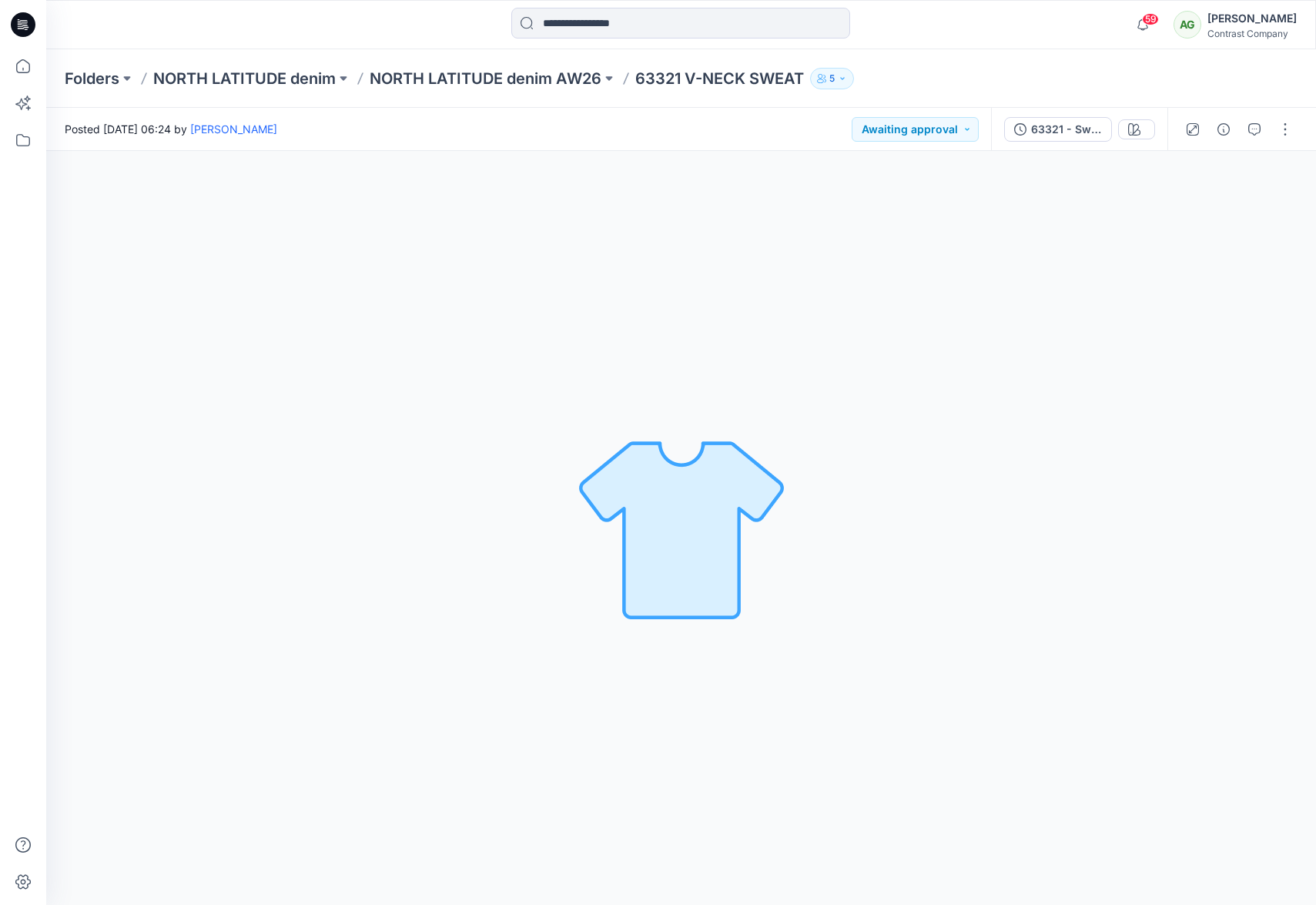
click at [842, 75] on icon "button" at bounding box center [843, 79] width 9 height 9
click at [726, 329] on div "Loading... Material Properties Loading..." at bounding box center [682, 528] width 1270 height 754
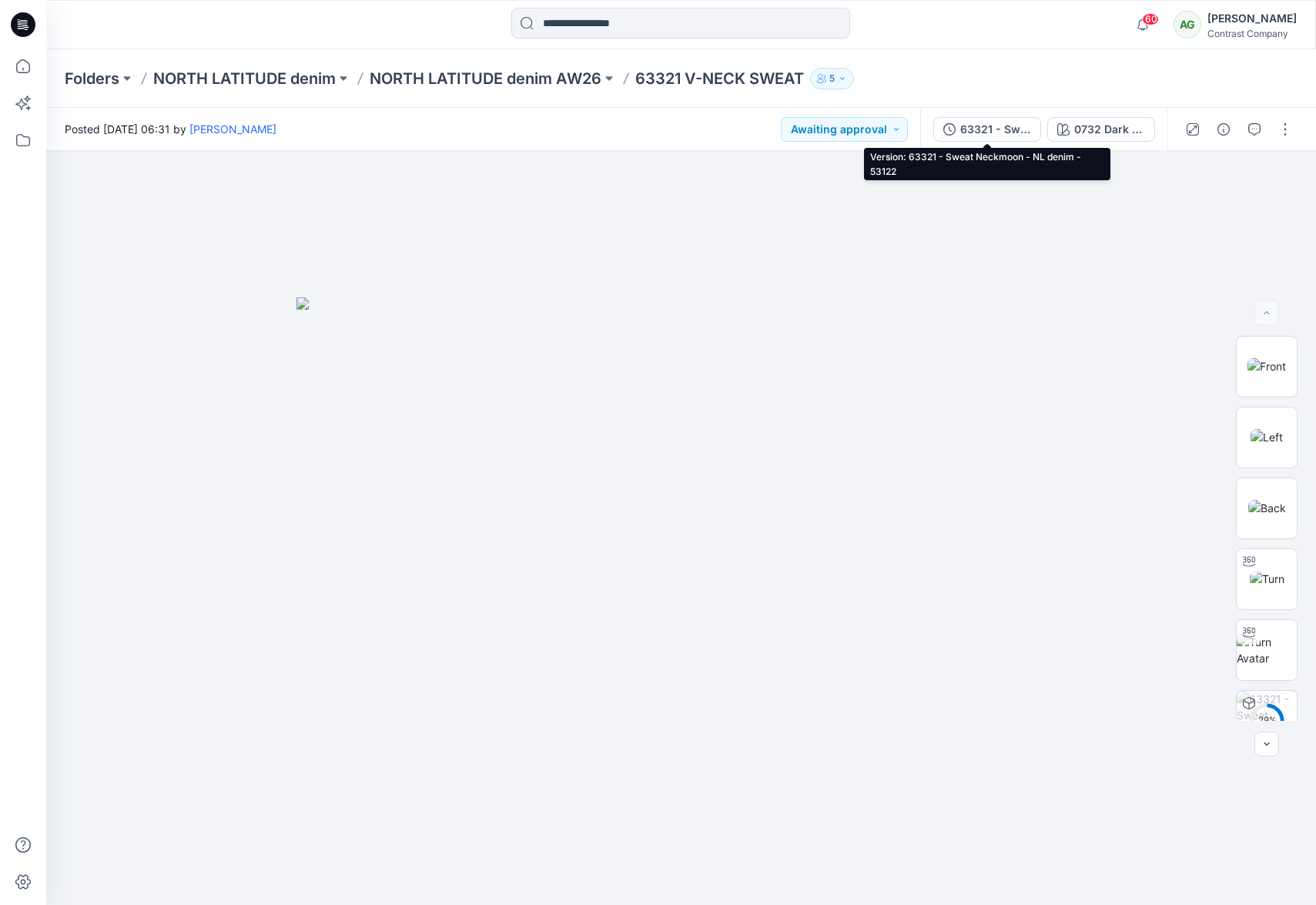
click at [1002, 138] on button "63321 - Sweat Neckmoon - NL denim - 53122" at bounding box center [987, 129] width 108 height 24
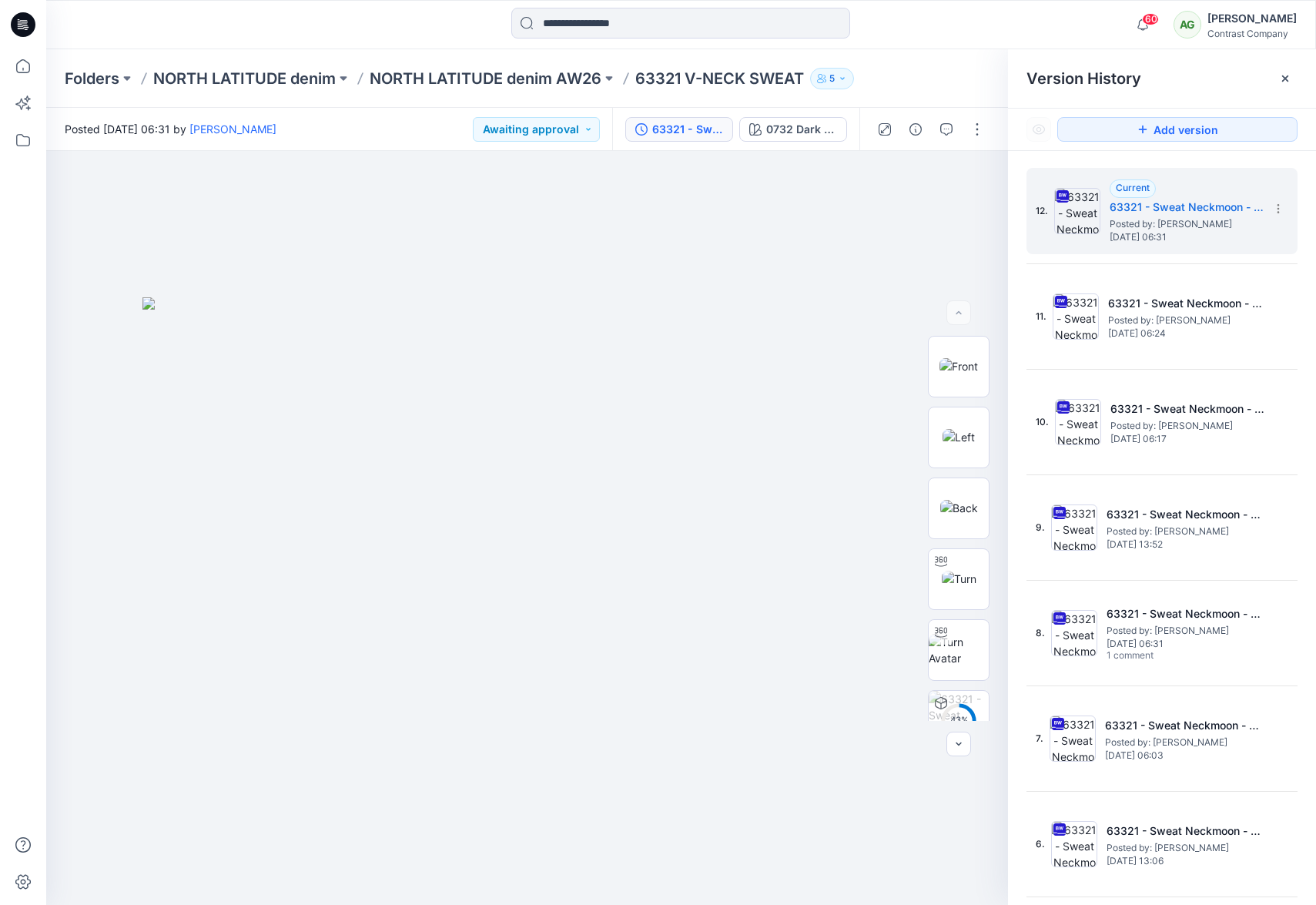
click at [496, 75] on p "NORTH LATITUDE denim AW26" at bounding box center [485, 78] width 232 height 21
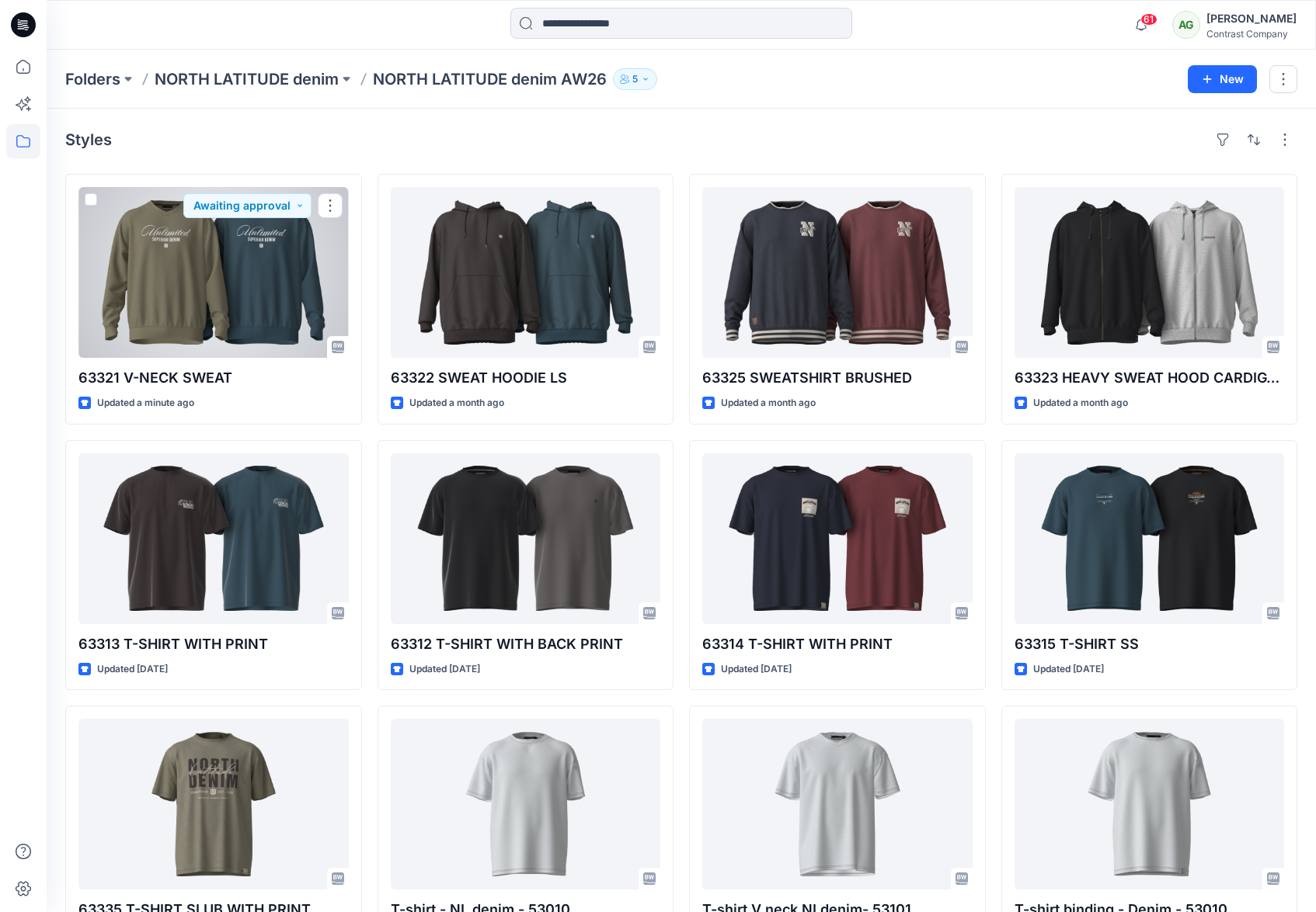
click at [193, 275] on div at bounding box center [213, 273] width 270 height 171
